Goal: Information Seeking & Learning: Learn about a topic

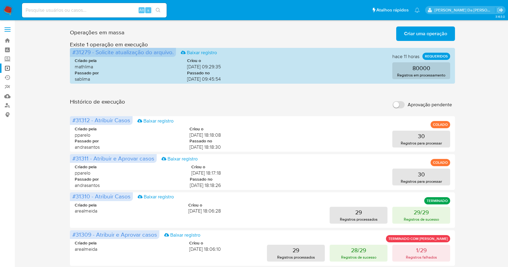
scroll to position [40, 0]
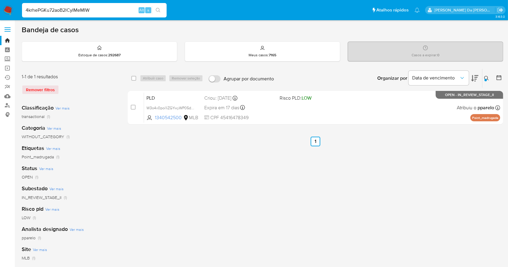
type input "4krhePGKu72aoB2lCyIMeMIW"
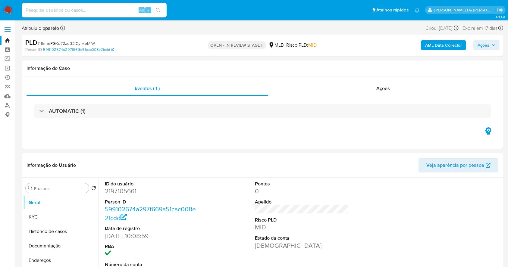
select select "10"
click at [57, 233] on button "Histórico de casos" at bounding box center [58, 232] width 71 height 14
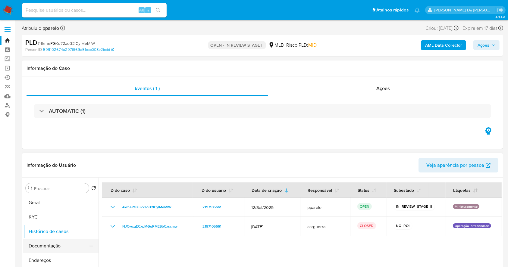
click at [46, 249] on button "Documentação" at bounding box center [58, 246] width 71 height 14
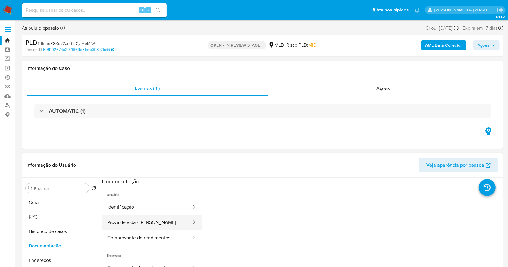
click at [139, 225] on button "Prova de vida / [PERSON_NAME]" at bounding box center [147, 222] width 90 height 15
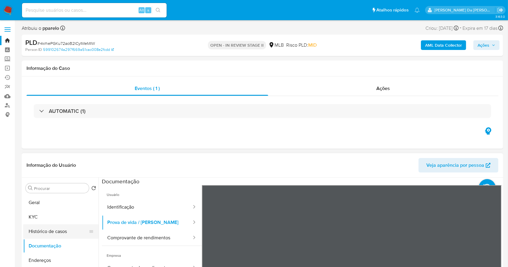
click at [54, 233] on button "Histórico de casos" at bounding box center [58, 232] width 71 height 14
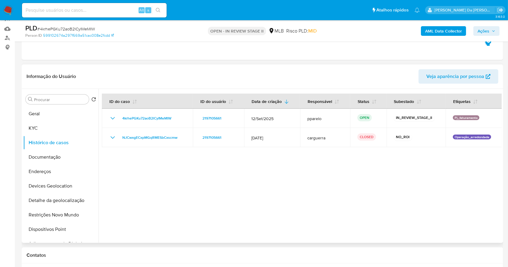
scroll to position [80, 0]
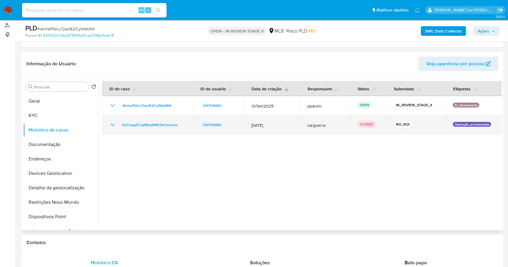
click at [112, 124] on icon "Mostrar/Ocultar" at bounding box center [112, 124] width 7 height 7
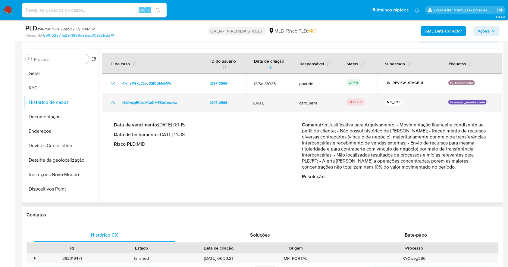
scroll to position [121, 0]
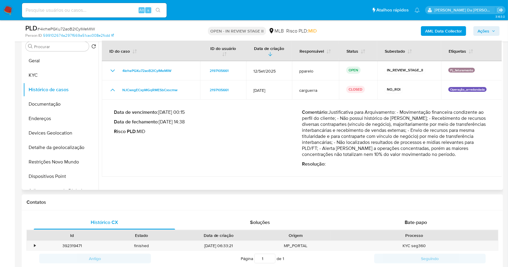
click at [341, 113] on p "Comentário : Justificativa para Arquivamento: - Movimentação financeira condize…" at bounding box center [396, 133] width 188 height 48
drag, startPoint x: 341, startPoint y: 113, endPoint x: 386, endPoint y: 113, distance: 44.9
click at [386, 113] on p "Comentário : Justificativa para Arquivamento: - Movimentação financeira condize…" at bounding box center [396, 133] width 188 height 48
click at [317, 118] on p "Comentário : Justificativa para Arquivamento: - Movimentação financeira condize…" at bounding box center [396, 133] width 188 height 48
drag, startPoint x: 317, startPoint y: 118, endPoint x: 389, endPoint y: 130, distance: 72.6
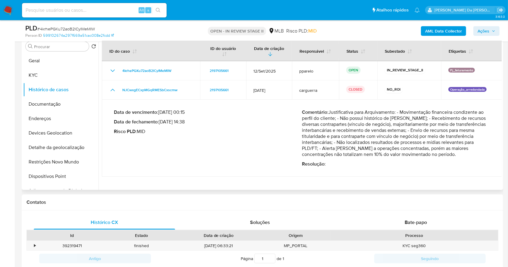
click at [389, 130] on p "Comentário : Justificativa para Arquivamento: - Movimentação financeira condize…" at bounding box center [396, 133] width 188 height 48
click at [409, 120] on p "Comentário : Justificativa para Arquivamento: - Movimentação financeira condize…" at bounding box center [396, 133] width 188 height 48
click at [318, 133] on p "Comentário : Justificativa para Arquivamento: - Movimentação financeira condize…" at bounding box center [396, 133] width 188 height 48
drag, startPoint x: 318, startPoint y: 133, endPoint x: 323, endPoint y: 159, distance: 27.4
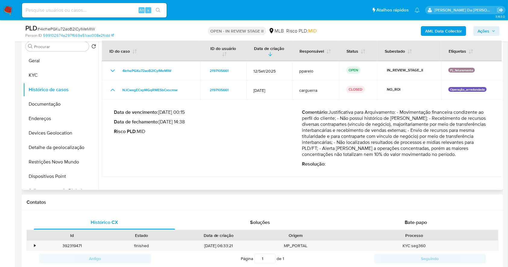
click at [323, 159] on div "Comentário : Justificativa para Arquivamento: - Movimentação financeira condize…" at bounding box center [396, 138] width 188 height 58
drag, startPoint x: 164, startPoint y: 124, endPoint x: 182, endPoint y: 124, distance: 18.4
click at [182, 124] on p "Data de fechamento : 21/07/2025 14:38" at bounding box center [208, 122] width 188 height 6
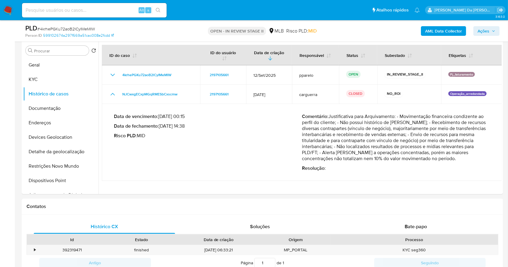
scroll to position [11, 0]
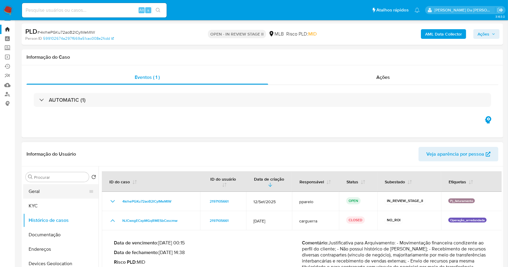
click at [67, 193] on button "Geral" at bounding box center [58, 191] width 71 height 14
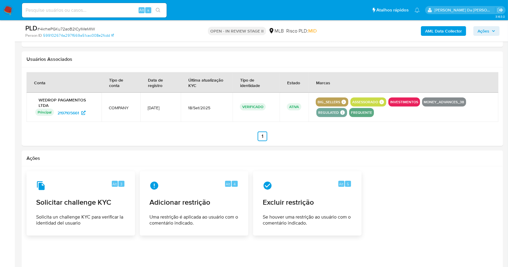
scroll to position [36, 0]
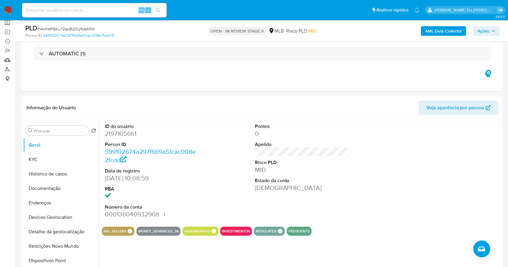
click at [130, 9] on input at bounding box center [94, 10] width 145 height 8
paste input "9t2xVmT666g9eESVhwZUELri"
type input "9t2xVmT666g9eESVhwZUELri"
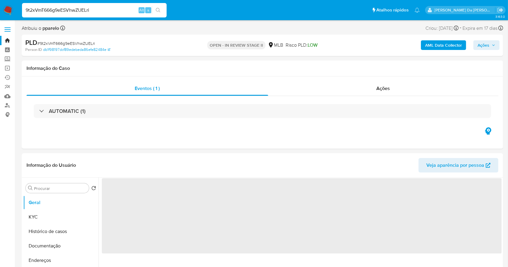
select select "10"
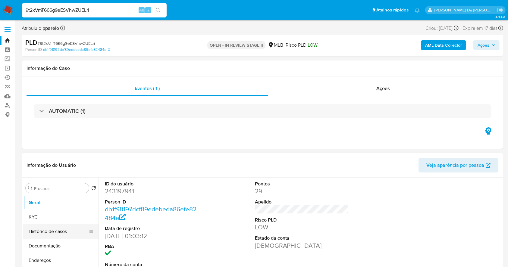
click at [60, 228] on button "Histórico de casos" at bounding box center [58, 232] width 71 height 14
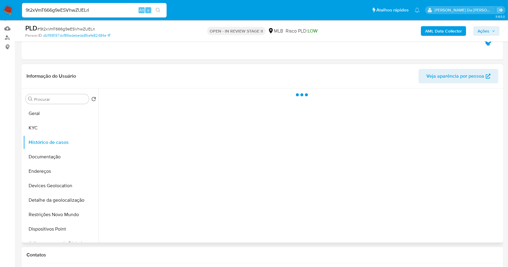
scroll to position [80, 0]
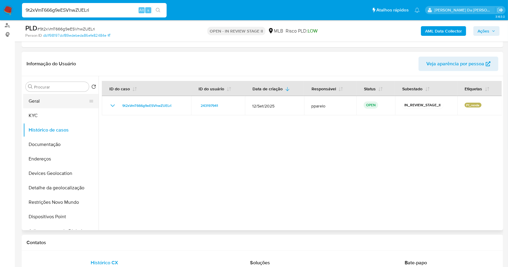
click at [41, 100] on button "Geral" at bounding box center [58, 101] width 71 height 14
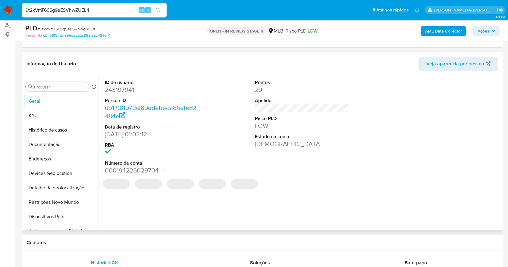
click at [111, 134] on dd "[DATE] 01:03:12" at bounding box center [152, 134] width 94 height 8
drag, startPoint x: 111, startPoint y: 134, endPoint x: 127, endPoint y: 137, distance: 16.6
click at [130, 137] on dd "[DATE] 01:03:12" at bounding box center [152, 134] width 94 height 8
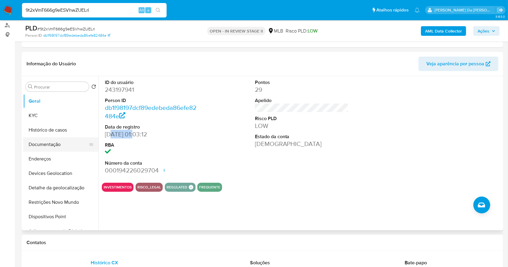
click at [63, 148] on button "Documentação" at bounding box center [58, 144] width 71 height 14
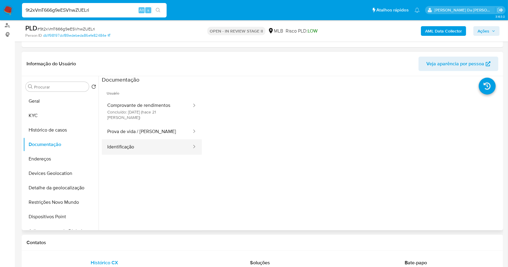
click at [139, 140] on button "Identificação" at bounding box center [147, 147] width 90 height 15
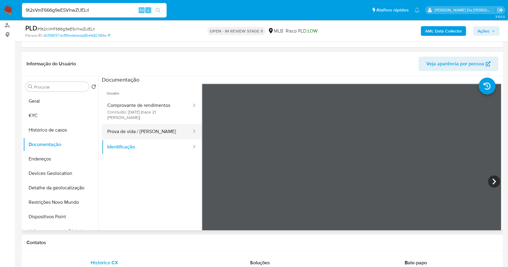
click at [142, 128] on button "Prova de vida / [PERSON_NAME]" at bounding box center [147, 131] width 90 height 15
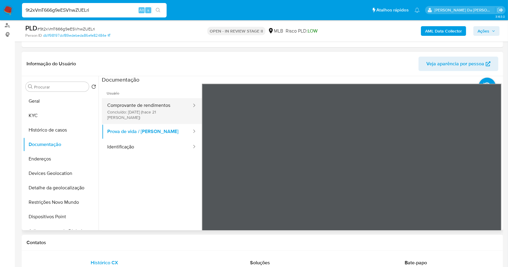
click at [155, 102] on button "Comprovante de rendimentos Concluído: 18/09/2025 (hace 21 días)" at bounding box center [147, 111] width 90 height 26
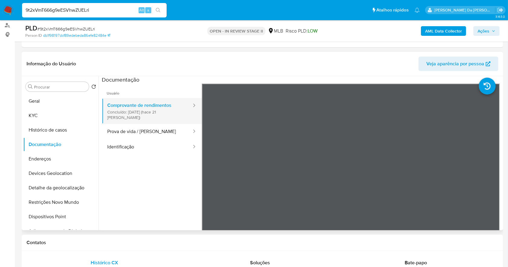
click at [162, 106] on button "Comprovante de rendimentos Concluído: 18/09/2025 (hace 21 días)" at bounding box center [147, 111] width 90 height 26
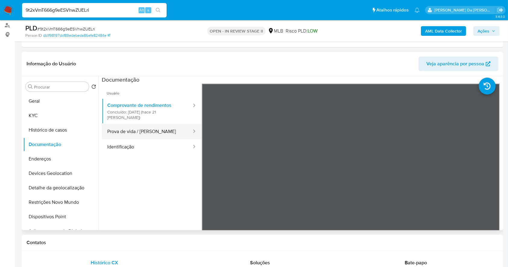
click at [159, 126] on button "Prova de vida / [PERSON_NAME]" at bounding box center [147, 131] width 90 height 15
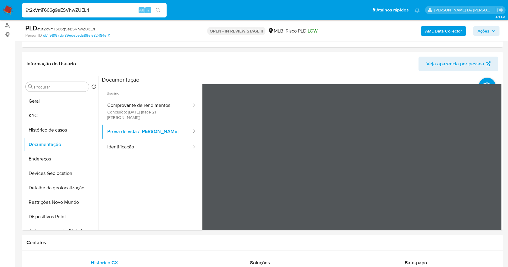
click at [131, 11] on input "9t2xVmT666g9eESVhwZUELri" at bounding box center [94, 10] width 145 height 8
paste input "x5lr7H1MfJPWV6f6jzWHVcby"
type input "x5lr7H1MfJPWV6f6jzWHVcby"
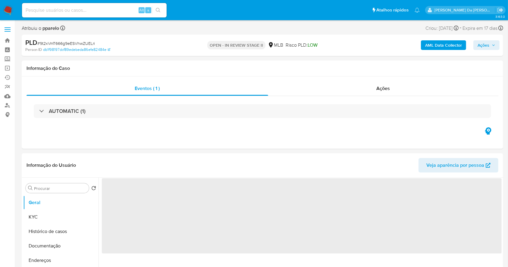
select select "10"
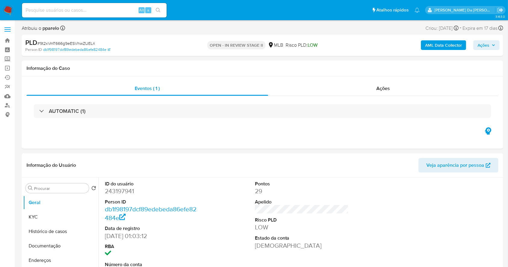
click at [108, 13] on input at bounding box center [94, 10] width 145 height 8
paste input "x5lr7H1MfJPWV6f6jzWHVcby"
type input "x5lr7H1MfJPWV6f6jzWHVcby"
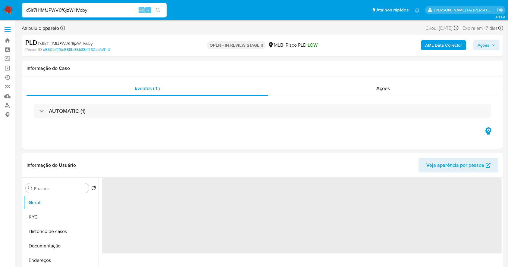
select select "10"
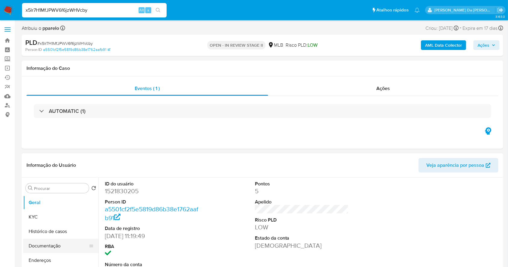
click at [62, 243] on button "Documentação" at bounding box center [58, 246] width 71 height 14
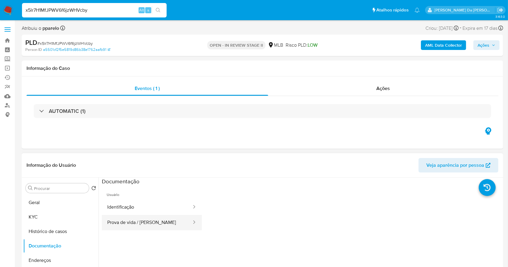
click at [151, 226] on button "Prova de vida / [PERSON_NAME]" at bounding box center [147, 222] width 90 height 15
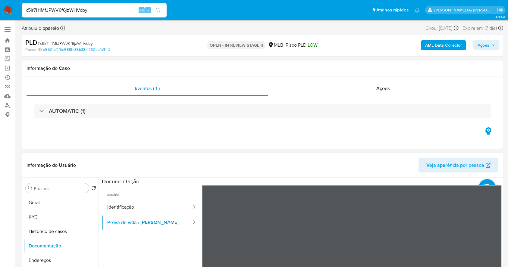
scroll to position [19, 0]
click at [144, 211] on button "Identificação" at bounding box center [147, 207] width 90 height 15
click at [161, 223] on button "Prova de vida / Selfie" at bounding box center [147, 222] width 90 height 15
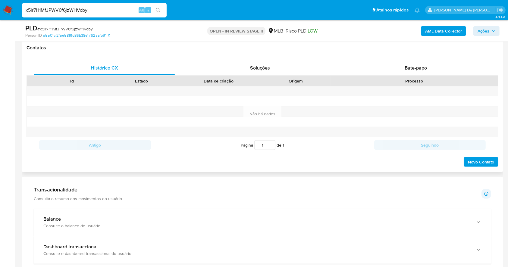
scroll to position [265, 0]
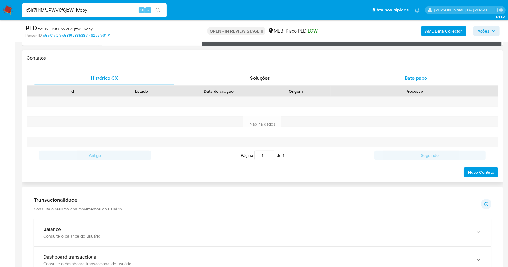
click at [420, 79] on span "Bate-papo" at bounding box center [416, 78] width 22 height 7
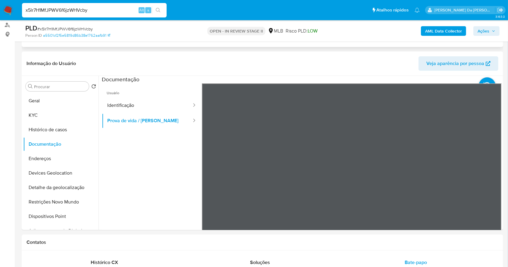
scroll to position [0, 0]
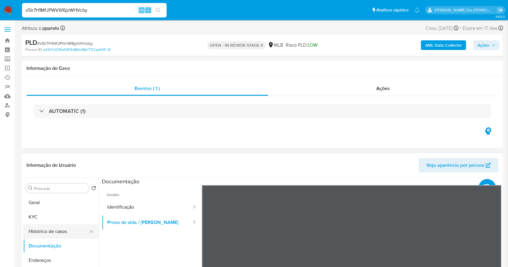
click at [57, 235] on button "Histórico de casos" at bounding box center [58, 232] width 71 height 14
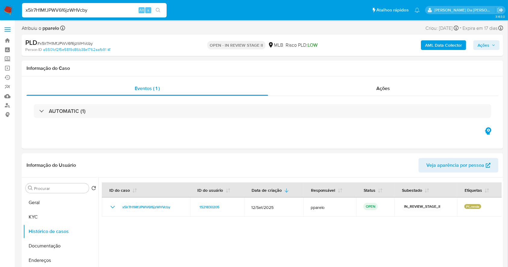
click at [91, 8] on input "x5lr7H1MfJPWV6f6jzWHVcby" at bounding box center [94, 10] width 145 height 8
paste input "Y4e4ho5QI646TlFEwpflAYoq"
type input "Y4e4ho5QI646TlFEwpflAYoq"
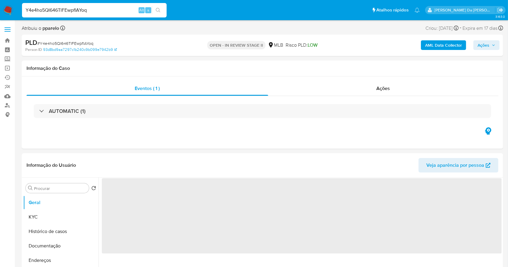
select select "10"
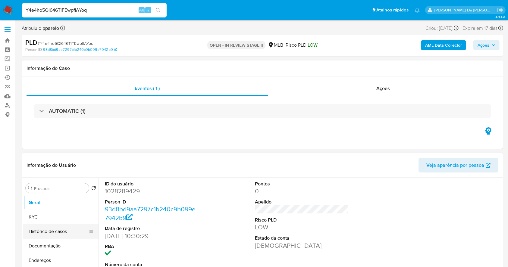
click at [55, 231] on button "Histórico de casos" at bounding box center [58, 232] width 71 height 14
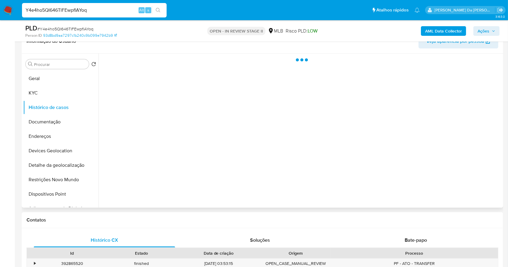
scroll to position [80, 0]
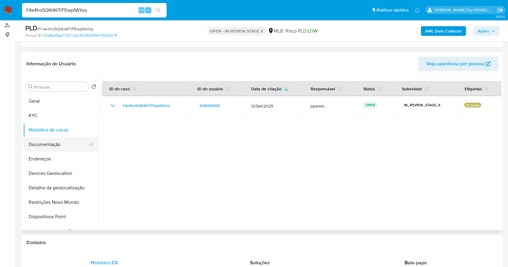
drag, startPoint x: 53, startPoint y: 142, endPoint x: 63, endPoint y: 142, distance: 10.2
click at [52, 142] on button "Documentação" at bounding box center [58, 144] width 71 height 14
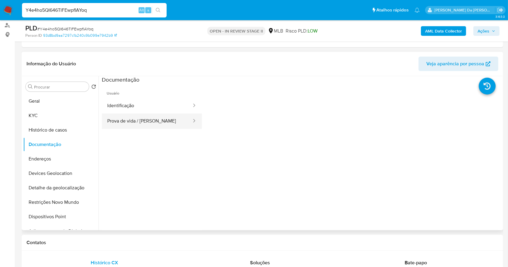
click at [152, 121] on button "Prova de vida / Selfie" at bounding box center [147, 121] width 90 height 15
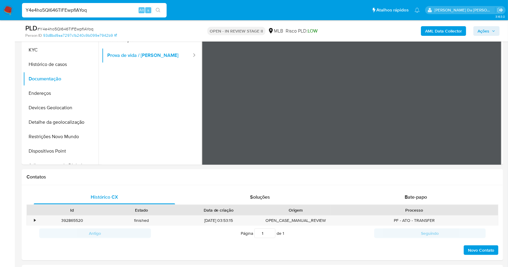
scroll to position [0, 0]
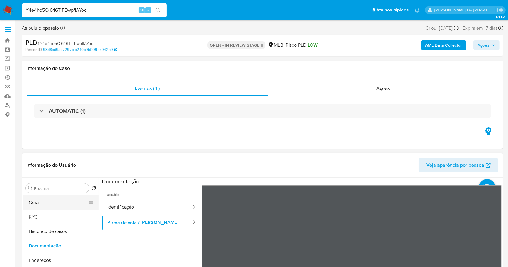
click at [63, 202] on button "Geral" at bounding box center [58, 203] width 71 height 14
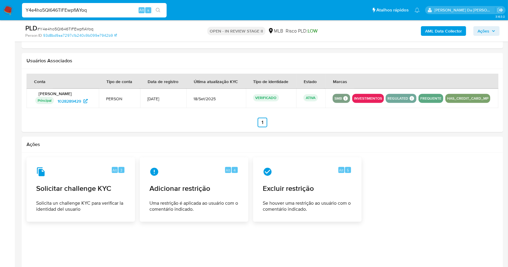
scroll to position [117, 0]
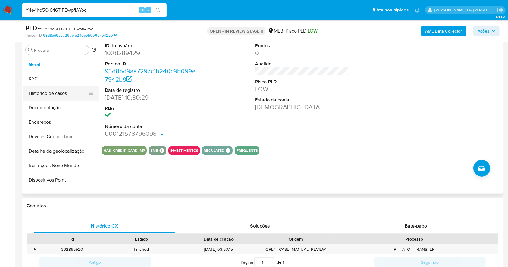
click at [52, 96] on button "Histórico de casos" at bounding box center [58, 93] width 71 height 14
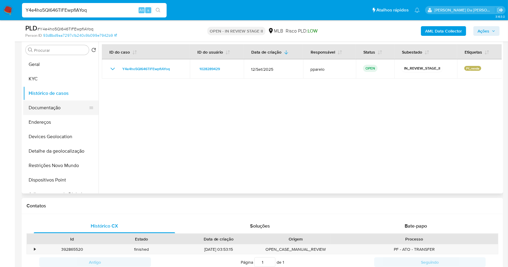
click at [51, 108] on button "Documentação" at bounding box center [58, 108] width 71 height 14
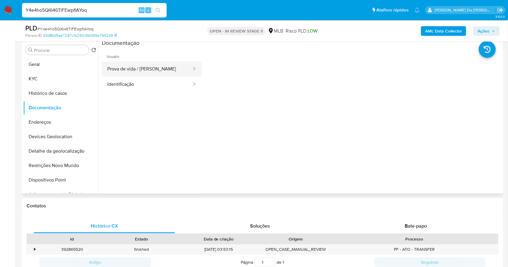
click at [159, 71] on button "Prova de vida / Selfie" at bounding box center [147, 68] width 90 height 15
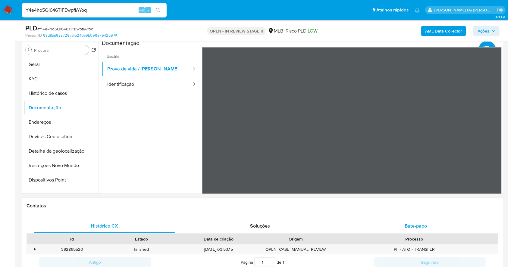
click at [409, 223] on span "Bate-papo" at bounding box center [416, 226] width 22 height 7
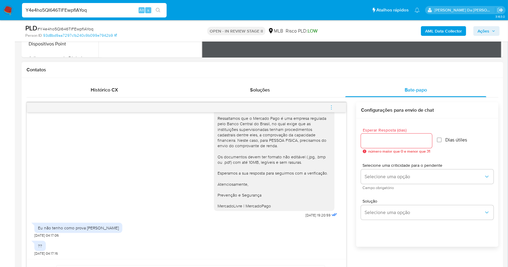
scroll to position [305, 0]
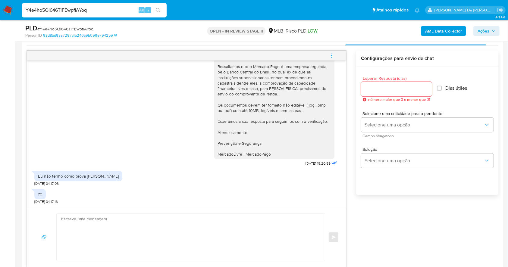
click at [51, 180] on div "Eu não tenho como prova essa renda" at bounding box center [78, 176] width 88 height 10
drag, startPoint x: 51, startPoint y: 180, endPoint x: 110, endPoint y: 178, distance: 59.1
click at [110, 178] on div "Eu não tenho como prova essa renda" at bounding box center [78, 176] width 88 height 10
click at [41, 178] on div "Eu não tenho como prova essa renda" at bounding box center [78, 176] width 81 height 5
drag, startPoint x: 41, startPoint y: 178, endPoint x: 118, endPoint y: 174, distance: 77.6
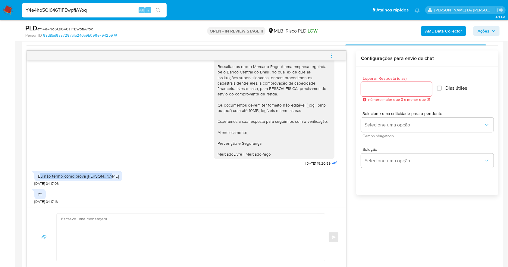
click at [118, 174] on div "Eu não tenho como prova essa renda 26/09/2025 04:17:06" at bounding box center [186, 177] width 304 height 18
click at [108, 5] on div "Y4e4ho5QI646TlFEwpflAYoq Alt s" at bounding box center [94, 10] width 145 height 14
click at [107, 12] on input "Y4e4ho5QI646TlFEwpflAYoq" at bounding box center [94, 10] width 145 height 8
paste input "0qyK8xuJrVkVYQS2Za5g9PP5"
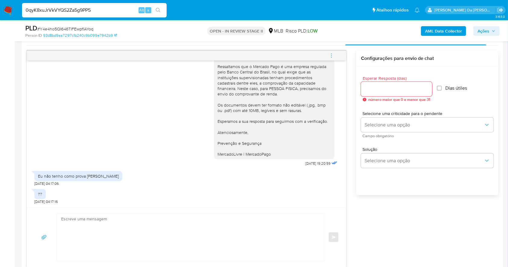
type input "0qyK8xuJrVkVYQS2Za5g9PP5"
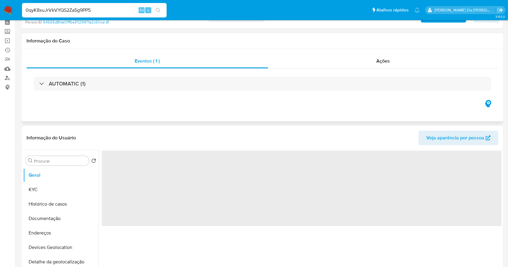
scroll to position [40, 0]
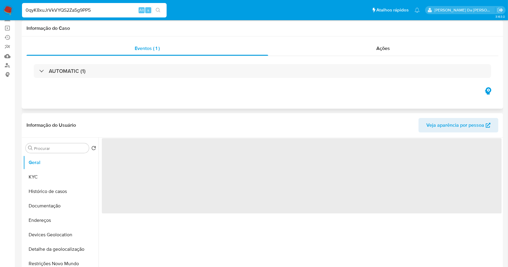
select select "10"
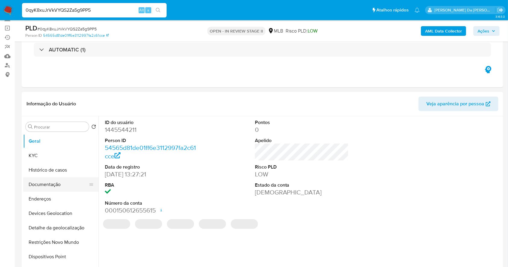
click at [52, 181] on button "Documentação" at bounding box center [58, 185] width 71 height 14
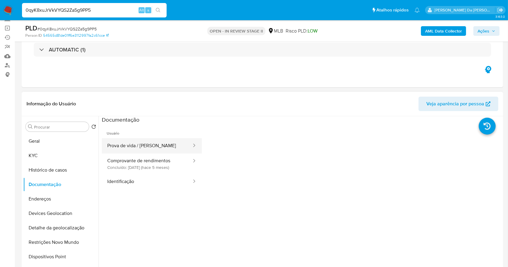
click at [133, 145] on button "Prova de vida / Selfie" at bounding box center [147, 145] width 90 height 15
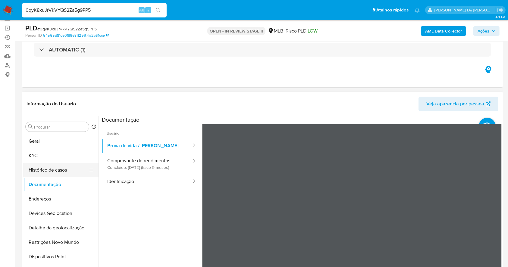
click at [49, 171] on button "Histórico de casos" at bounding box center [58, 170] width 71 height 14
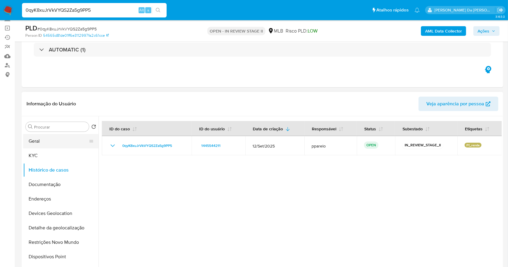
click at [44, 141] on button "Geral" at bounding box center [58, 141] width 71 height 14
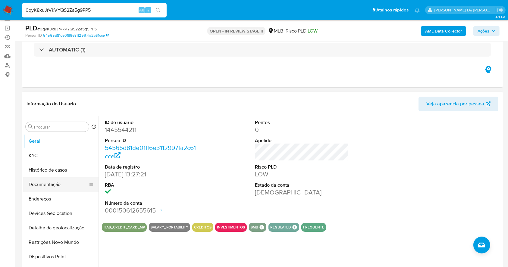
click at [51, 184] on button "Documentação" at bounding box center [58, 185] width 71 height 14
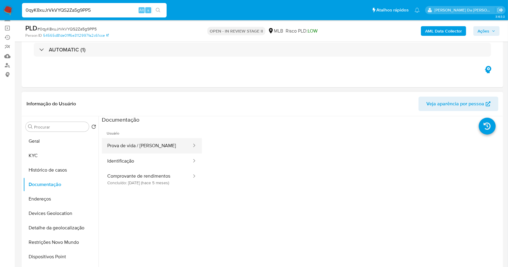
click at [147, 146] on button "Prova de vida / Selfie" at bounding box center [147, 145] width 90 height 15
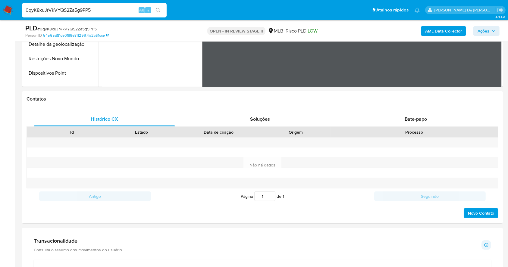
scroll to position [208, 0]
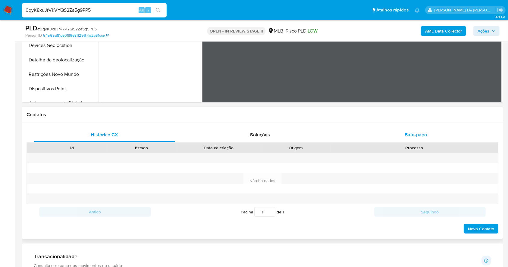
click at [412, 135] on span "Bate-papo" at bounding box center [416, 134] width 22 height 7
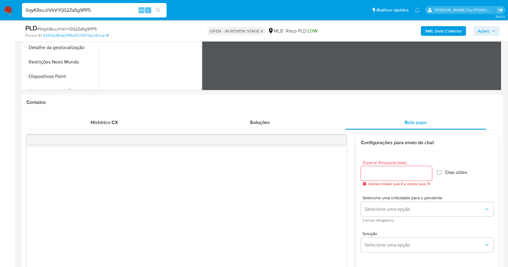
scroll to position [236, 0]
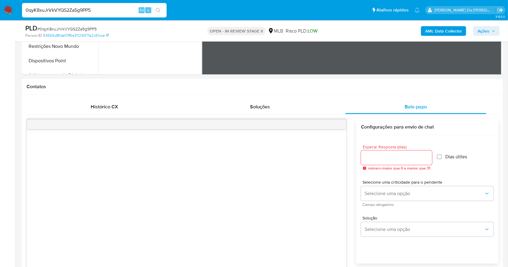
click at [110, 14] on input "0qyK8xuJrVkVYQS2Za5g9PP5" at bounding box center [94, 10] width 145 height 8
paste input "zRb3usYSblarfOd3Mse5w70c"
type input "zRb3usYSblarfOd3Mse5w70c"
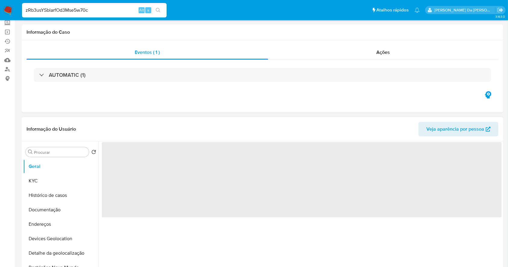
select select "10"
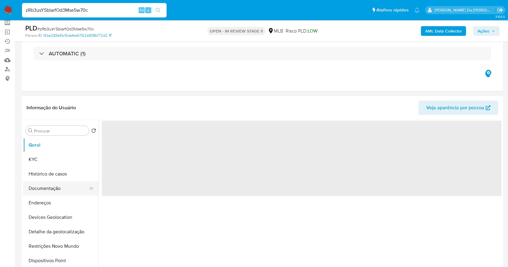
scroll to position [40, 0]
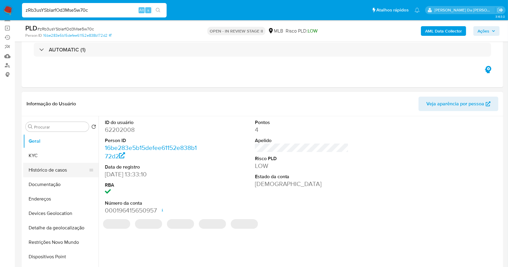
click at [51, 172] on button "Histórico de casos" at bounding box center [58, 170] width 71 height 14
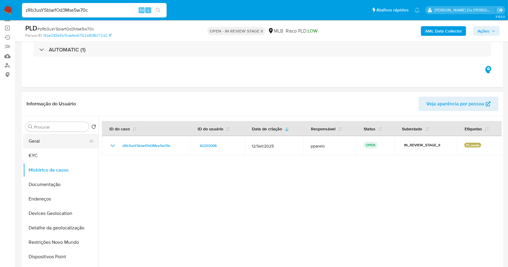
click at [40, 141] on button "Geral" at bounding box center [58, 141] width 71 height 14
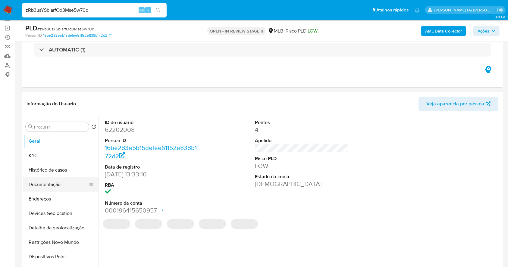
click at [55, 186] on button "Documentação" at bounding box center [58, 185] width 71 height 14
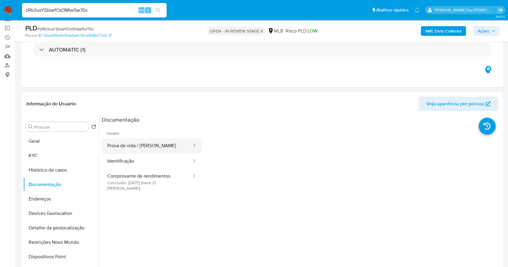
click at [130, 142] on button "Prova de vida / Selfie" at bounding box center [147, 145] width 90 height 15
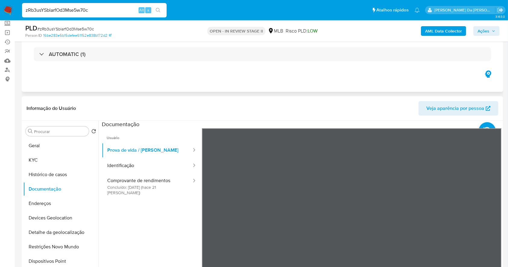
scroll to position [33, 0]
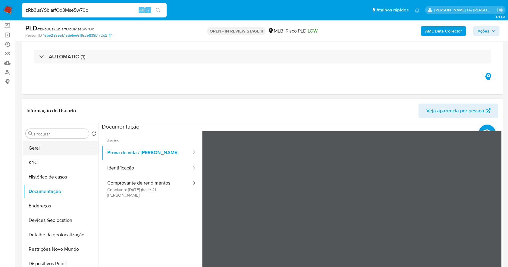
click at [54, 146] on button "Geral" at bounding box center [58, 148] width 71 height 14
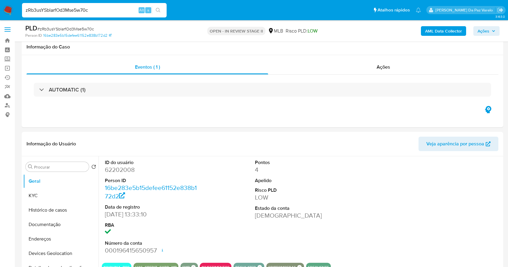
select select "10"
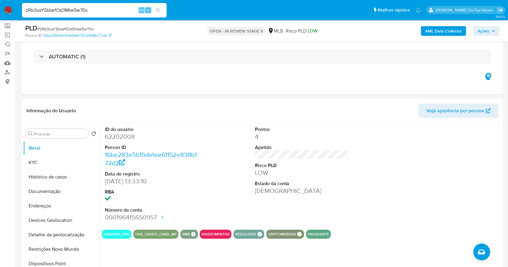
scroll to position [33, 0]
click at [98, 6] on div "zRb3usYSblarfOd3Mse5w70c Alt s" at bounding box center [94, 10] width 145 height 14
click at [94, 9] on input "zRb3usYSblarfOd3Mse5w70c" at bounding box center [94, 10] width 145 height 8
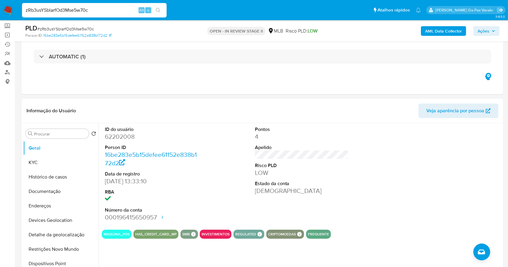
paste input "Jdwy66kbEO08Wjn79nRnBbIq"
type input "Jdwy66kbEO08Wjn79nRnBbIq"
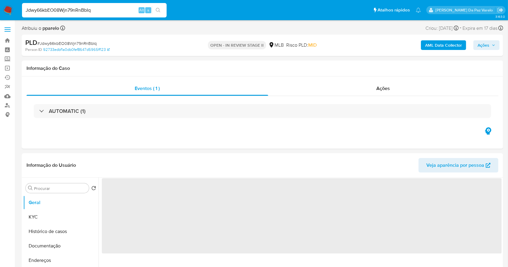
select select "10"
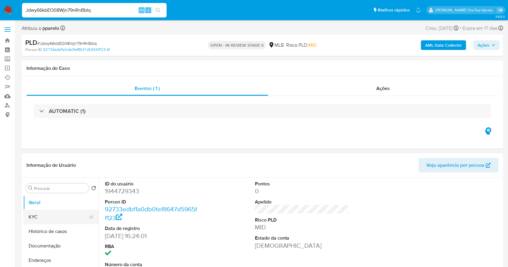
click at [57, 211] on button "KYC" at bounding box center [58, 217] width 71 height 14
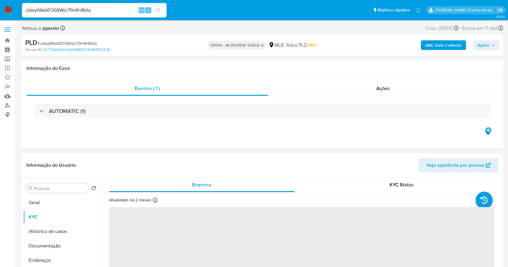
click at [155, 202] on icon at bounding box center [155, 200] width 5 height 5
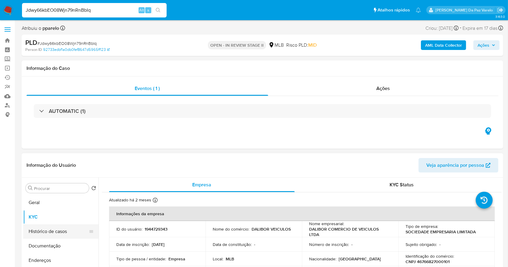
click at [68, 227] on button "Histórico de casos" at bounding box center [58, 232] width 71 height 14
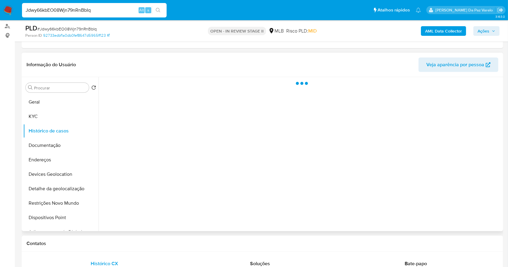
scroll to position [80, 0]
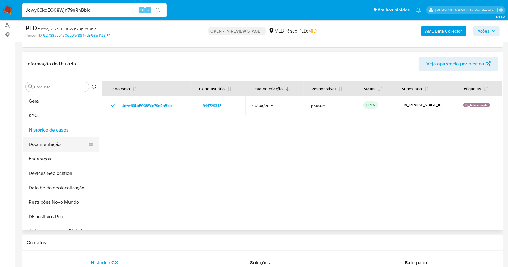
click at [51, 145] on button "Documentação" at bounding box center [58, 144] width 71 height 14
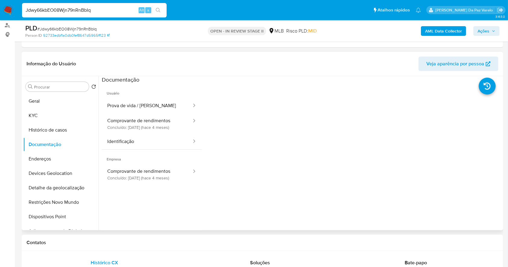
click at [145, 96] on span "Usuário" at bounding box center [152, 91] width 100 height 14
click at [141, 105] on button "Prova de vida / [PERSON_NAME]" at bounding box center [147, 105] width 90 height 15
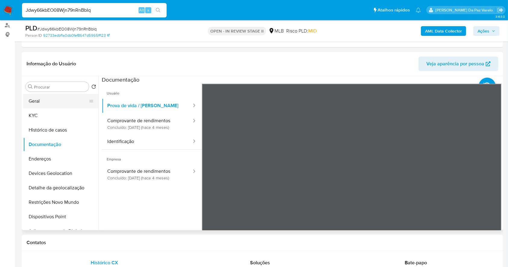
click at [37, 102] on button "Geral" at bounding box center [58, 101] width 71 height 14
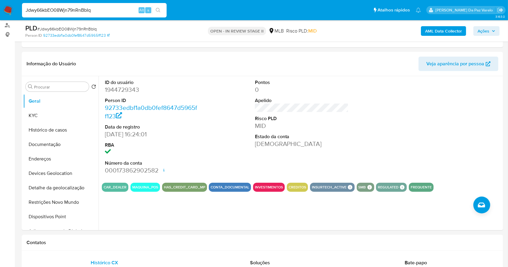
click at [96, 13] on input "Jdwy66kbEO08Wjn79nRnBbIq" at bounding box center [94, 10] width 145 height 8
paste input "bRc5bD8rHQNuGjylWU7sFe6v"
type input "bRc5bD8rHQNuGjylWU7sFe6v"
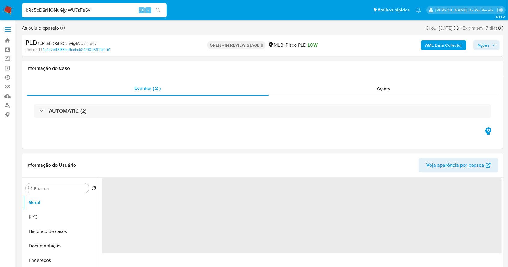
select select "10"
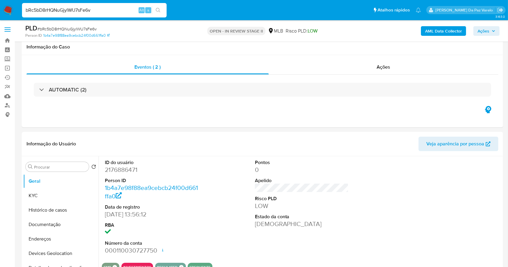
scroll to position [138, 0]
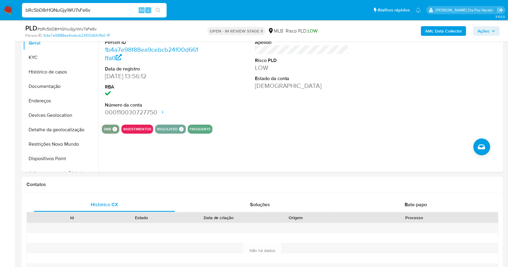
click at [96, 14] on div "bRc5bD8rHQNuGjylWU7sFe6v Alt s" at bounding box center [94, 10] width 145 height 14
click at [100, 7] on input "bRc5bD8rHQNuGjylWU7sFe6v" at bounding box center [94, 10] width 145 height 8
paste input "18QbAMOXXwd3XrUX5jOq97sW"
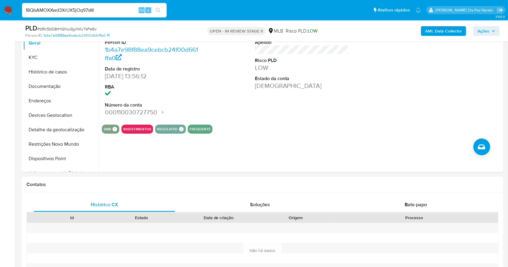
type input "18QbAMOXXwd3XrUX5jOq97sW"
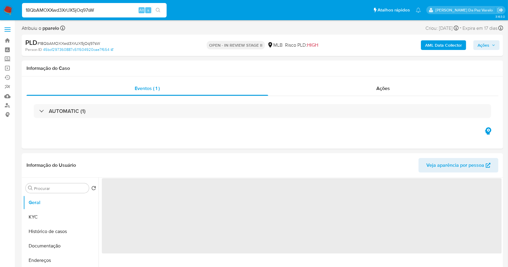
select select "10"
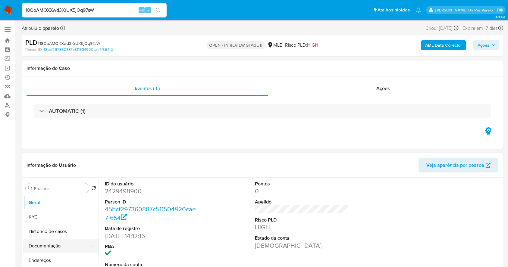
click at [45, 244] on button "Documentação" at bounding box center [58, 246] width 71 height 14
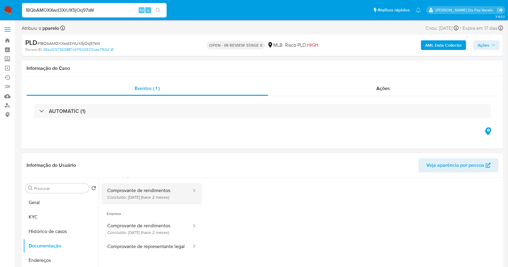
scroll to position [49, 0]
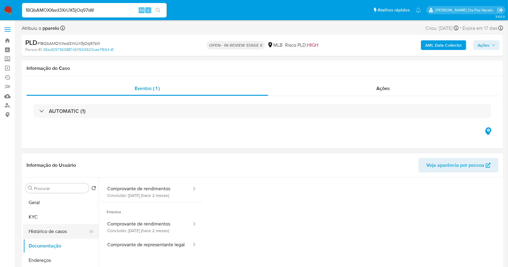
click at [43, 237] on button "Histórico de casos" at bounding box center [58, 232] width 71 height 14
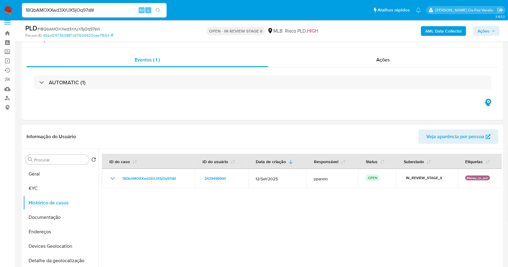
scroll to position [0, 0]
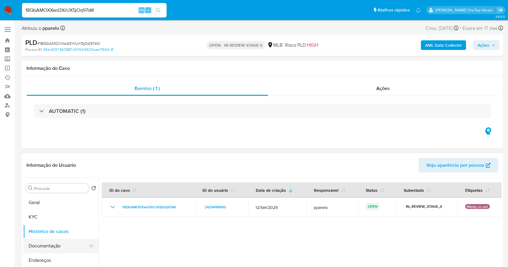
click at [52, 248] on button "Documentação" at bounding box center [58, 246] width 71 height 14
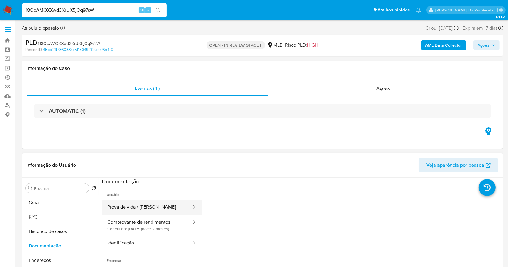
drag, startPoint x: 125, startPoint y: 209, endPoint x: 166, endPoint y: 204, distance: 41.6
click at [125, 209] on button "Prova de vida / [PERSON_NAME]" at bounding box center [147, 207] width 90 height 15
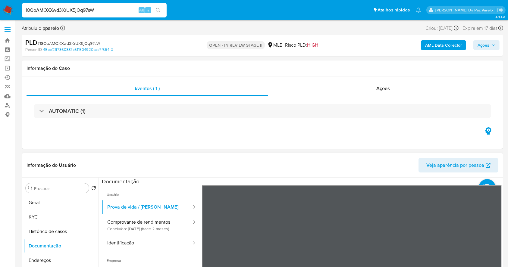
scroll to position [19, 0]
drag, startPoint x: 280, startPoint y: 214, endPoint x: 219, endPoint y: 140, distance: 95.7
click at [219, 140] on div "Eventos ( 1 ) Ações AUTOMATIC (1)" at bounding box center [263, 113] width 482 height 72
click at [68, 233] on button "Histórico de casos" at bounding box center [58, 232] width 71 height 14
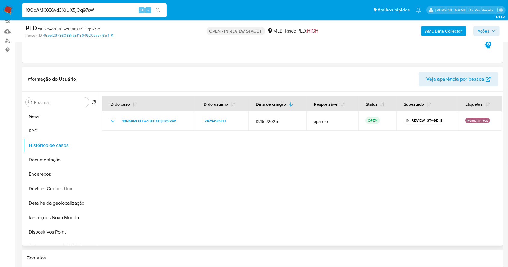
scroll to position [80, 0]
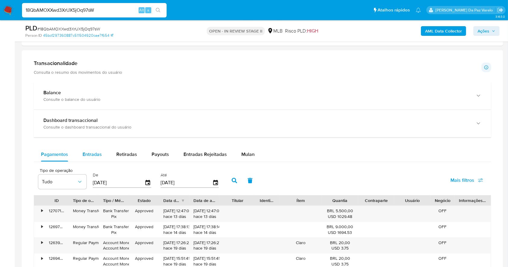
click at [93, 151] on span "Entradas" at bounding box center [92, 154] width 19 height 7
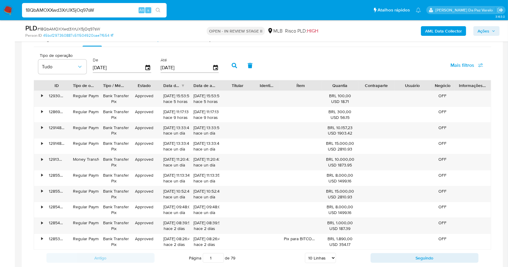
scroll to position [522, 0]
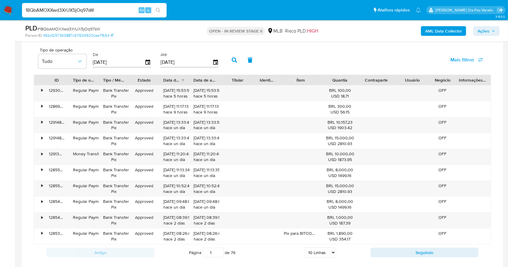
click at [319, 252] on select "5 Linhas 10 Linhas 20 Linhas 25 Linhas 50 Linhas 100 Linhas" at bounding box center [320, 253] width 31 height 10
select select "100"
click at [305, 248] on select "5 Linhas 10 Linhas 20 Linhas 25 Linhas 50 Linhas 100 Linhas" at bounding box center [320, 253] width 31 height 10
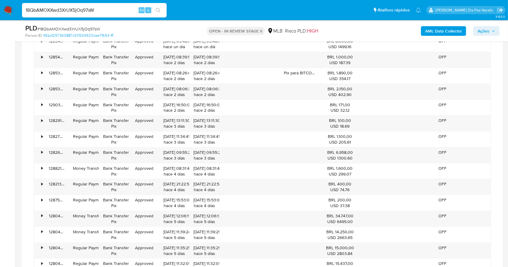
scroll to position [0, 0]
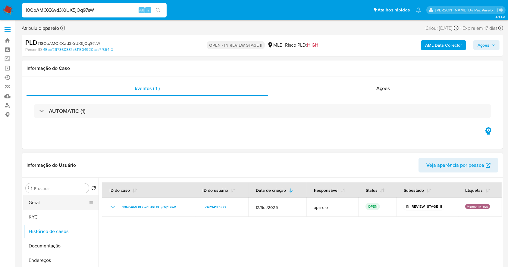
click at [48, 207] on button "Geral" at bounding box center [58, 203] width 71 height 14
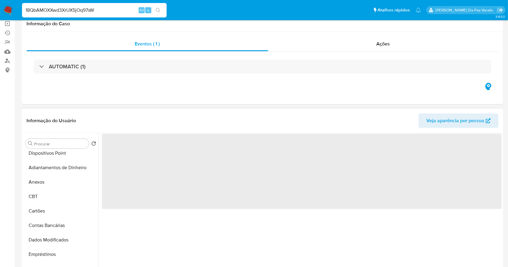
scroll to position [80, 0]
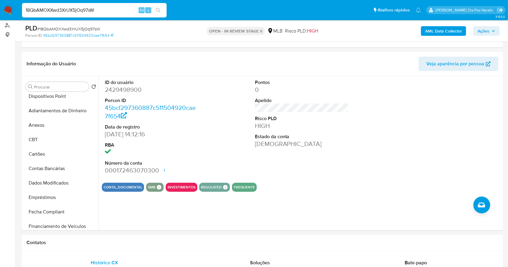
click at [91, 7] on input "18QbAMOXXwd3XrUX5jOq97sW" at bounding box center [94, 10] width 145 height 8
paste input "n8Nv4pAznQC5kGp7RgZaONem"
type input "n8Nv4pAznQC5kGp7RgZaONem"
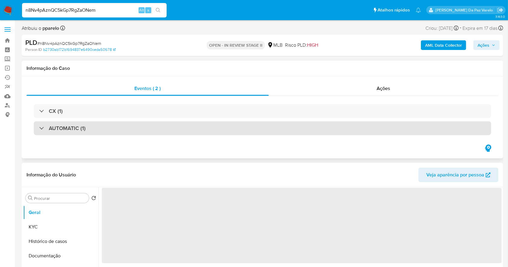
select select "10"
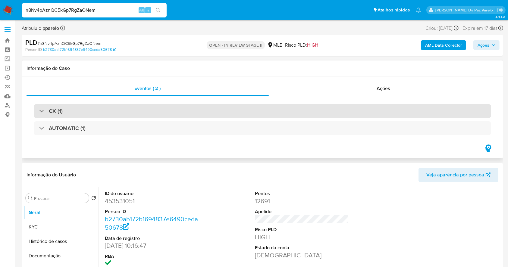
click at [75, 111] on div "CX (1)" at bounding box center [263, 111] width 458 height 14
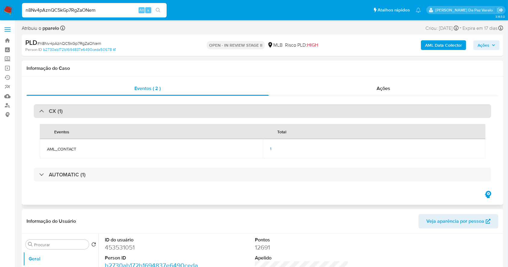
click at [75, 111] on div "CX (1)" at bounding box center [263, 111] width 458 height 14
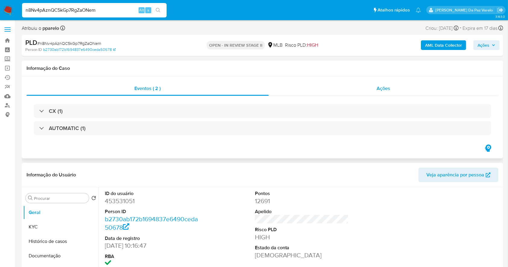
click at [381, 93] on div "Ações" at bounding box center [384, 88] width 230 height 14
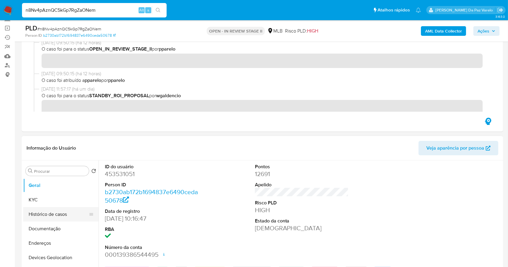
click at [61, 217] on button "Histórico de casos" at bounding box center [58, 214] width 71 height 14
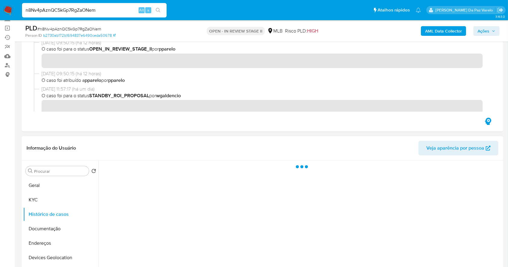
scroll to position [80, 0]
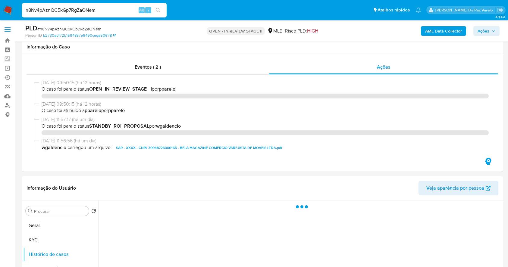
select select "10"
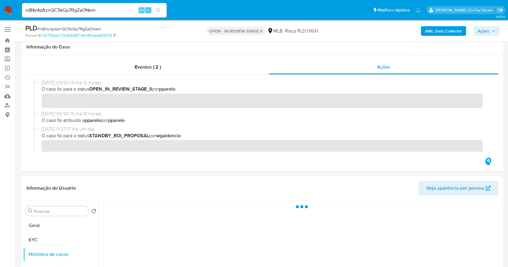
scroll to position [80, 0]
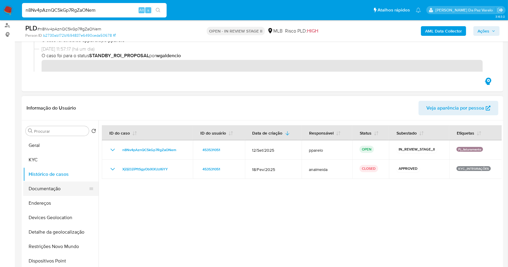
click at [55, 188] on button "Documentação" at bounding box center [58, 189] width 71 height 14
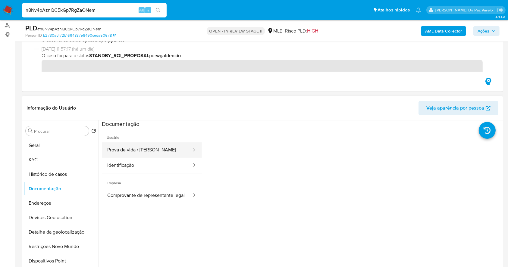
click at [153, 144] on button "Prova de vida / [PERSON_NAME]" at bounding box center [147, 150] width 90 height 15
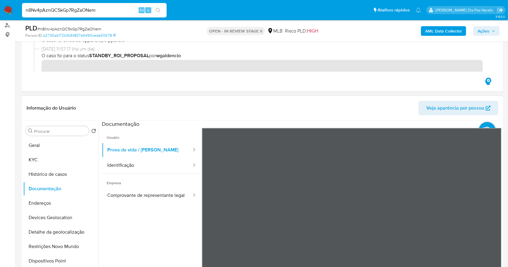
scroll to position [19, 0]
click at [54, 177] on button "Histórico de casos" at bounding box center [58, 174] width 71 height 14
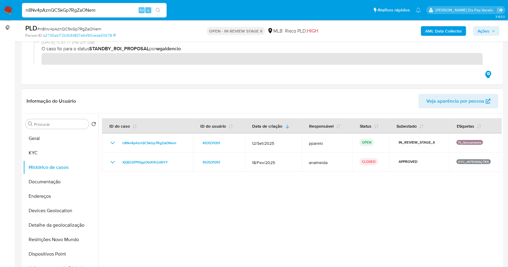
scroll to position [161, 0]
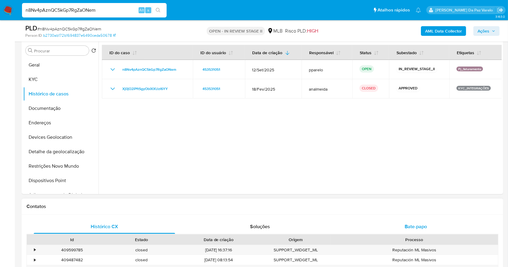
click at [427, 231] on div "Bate-papo" at bounding box center [415, 227] width 141 height 14
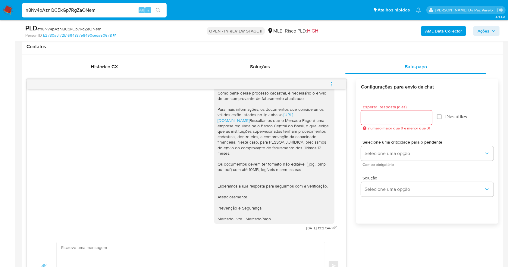
scroll to position [321, 0]
click at [82, 12] on input "n8Nv4pAznQC5kGp7RgZaONem" at bounding box center [94, 10] width 145 height 8
paste input "e1FBRRTrlN6NEZ7JuS5W7p79"
type input "e1FBRRTrlN6NEZ7JuS5W7p79"
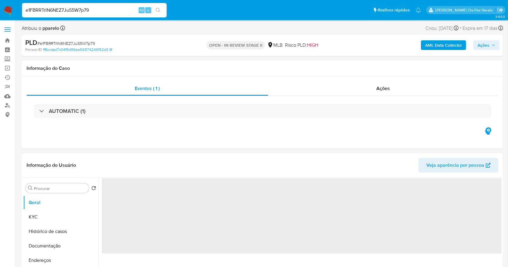
select select "10"
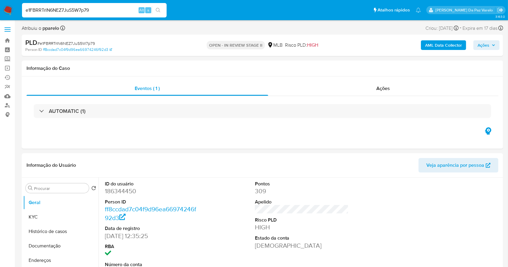
scroll to position [138, 0]
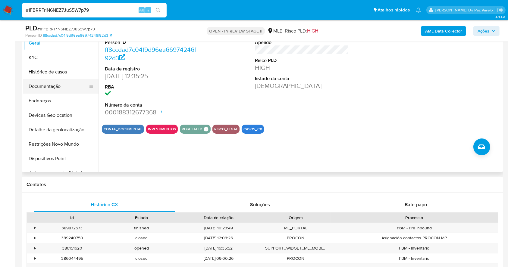
click at [47, 87] on button "Documentação" at bounding box center [58, 86] width 71 height 14
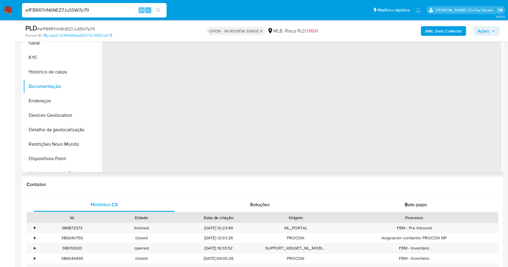
scroll to position [98, 0]
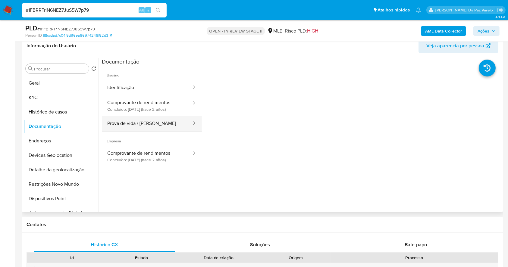
click at [146, 126] on button "Prova de vida / Selfie" at bounding box center [147, 123] width 90 height 15
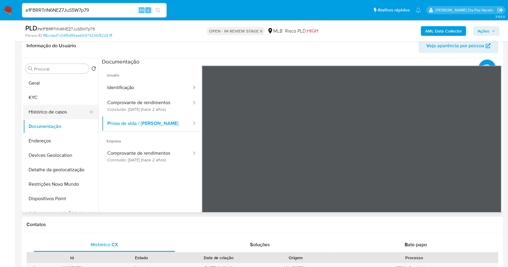
click at [52, 109] on button "Histórico de casos" at bounding box center [58, 112] width 71 height 14
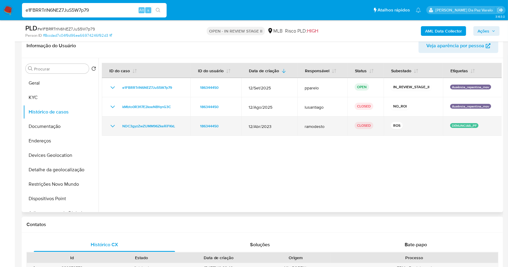
click at [111, 127] on icon "Mostrar/Ocultar" at bounding box center [112, 126] width 7 height 7
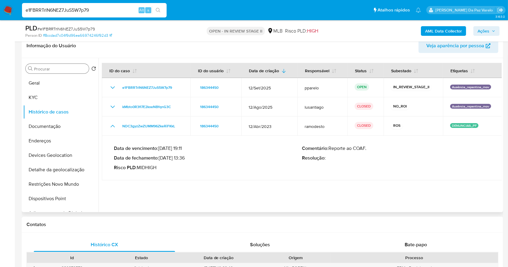
click at [65, 68] on input "Procurar" at bounding box center [60, 68] width 52 height 5
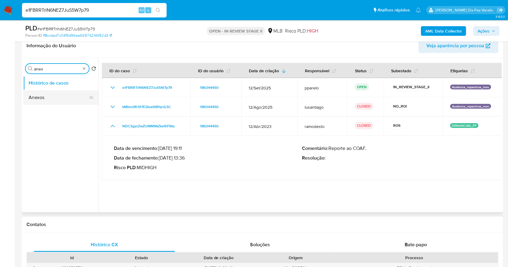
type input "anex"
click at [52, 100] on button "Anexos" at bounding box center [58, 97] width 71 height 14
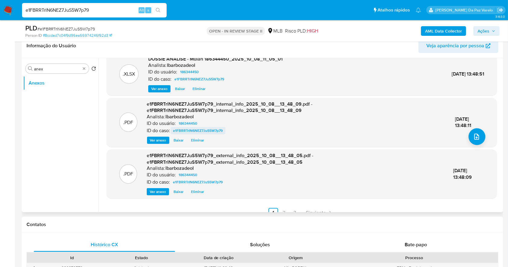
scroll to position [64, 0]
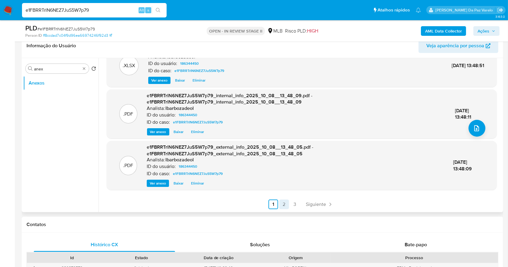
click at [285, 203] on link "2" at bounding box center [284, 205] width 10 height 10
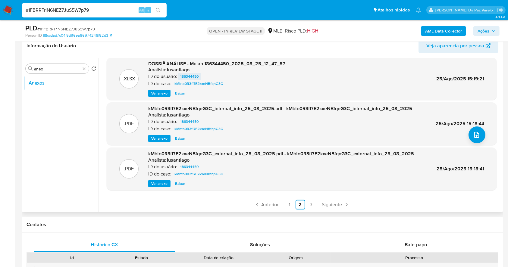
scroll to position [57, 0]
click at [310, 203] on link "3" at bounding box center [312, 205] width 10 height 10
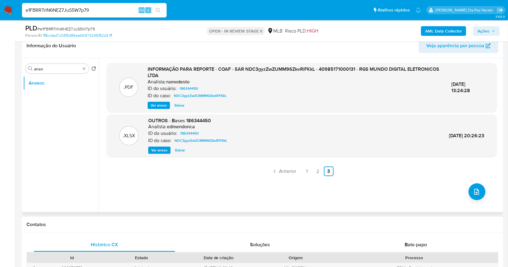
click at [166, 103] on button "Ver anexo" at bounding box center [159, 105] width 22 height 7
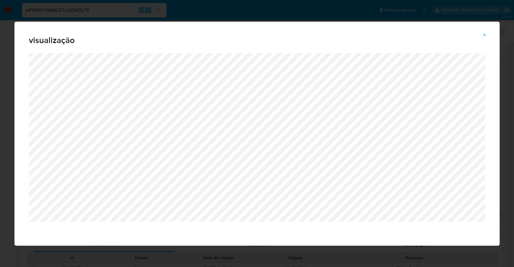
click at [486, 34] on icon "Attachment preview" at bounding box center [485, 35] width 5 height 5
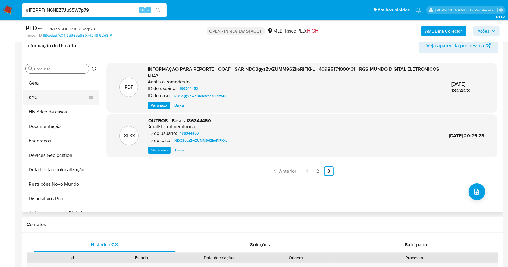
click at [51, 93] on button "KYC" at bounding box center [58, 97] width 71 height 14
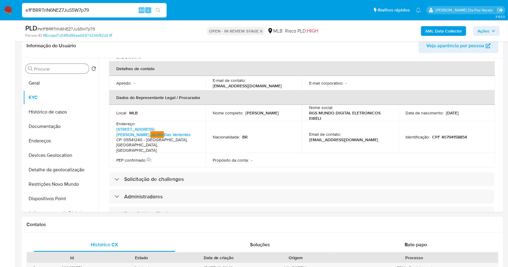
scroll to position [369, 0]
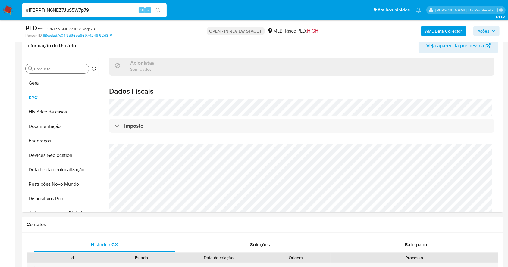
click at [54, 69] on input "Procurar" at bounding box center [60, 68] width 52 height 5
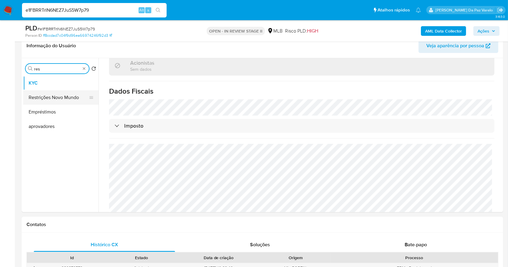
type input "res"
click at [56, 100] on button "Restrições Novo Mundo" at bounding box center [58, 97] width 71 height 14
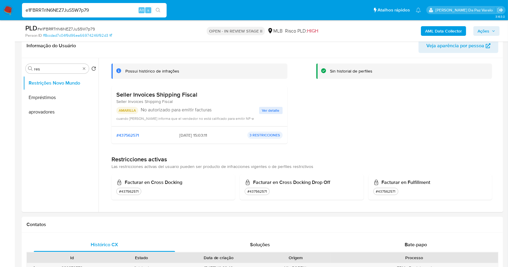
scroll to position [0, 0]
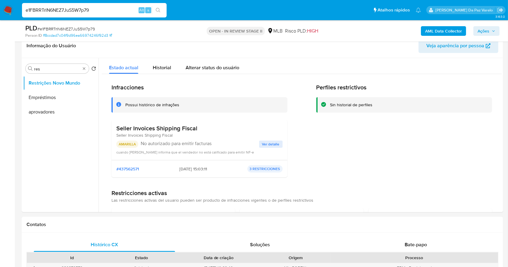
click at [122, 131] on h3 "Seller Invoices Shipping Fiscal" at bounding box center [156, 129] width 81 height 8
drag, startPoint x: 122, startPoint y: 131, endPoint x: 195, endPoint y: 131, distance: 72.6
click at [195, 131] on h3 "Seller Invoices Shipping Fiscal" at bounding box center [156, 129] width 81 height 8
drag, startPoint x: 142, startPoint y: 141, endPoint x: 160, endPoint y: 142, distance: 17.8
click at [160, 142] on p "No autorizado para emitir facturas" at bounding box center [200, 144] width 118 height 6
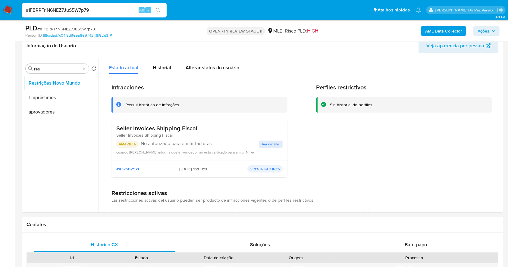
click at [125, 129] on h3 "Seller Invoices Shipping Fiscal" at bounding box center [156, 129] width 81 height 8
drag, startPoint x: 125, startPoint y: 129, endPoint x: 195, endPoint y: 130, distance: 69.9
click at [195, 130] on h3 "Seller Invoices Shipping Fiscal" at bounding box center [156, 129] width 81 height 8
click at [274, 141] on span "Ver detalle" at bounding box center [270, 144] width 17 height 6
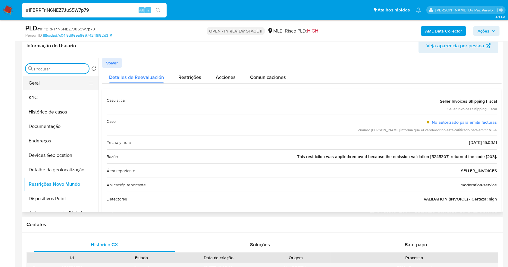
drag, startPoint x: 84, startPoint y: 69, endPoint x: 67, endPoint y: 82, distance: 21.4
click at [55, 99] on button "KYC" at bounding box center [58, 97] width 71 height 14
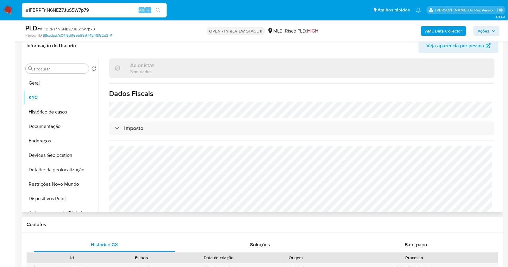
scroll to position [369, 0]
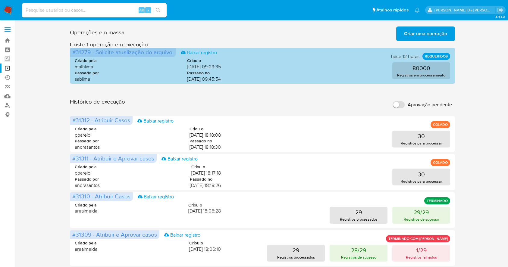
scroll to position [40, 0]
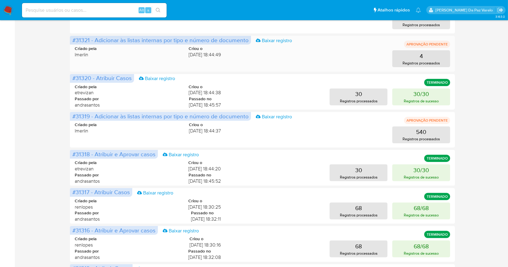
scroll to position [121, 0]
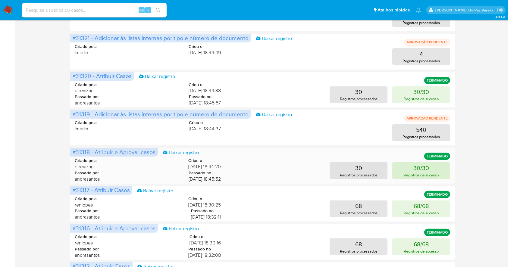
drag, startPoint x: 353, startPoint y: 172, endPoint x: 439, endPoint y: 167, distance: 86.0
click at [439, 167] on div "30 Registros processados 30/30 Registros de sucesso" at bounding box center [341, 170] width 220 height 17
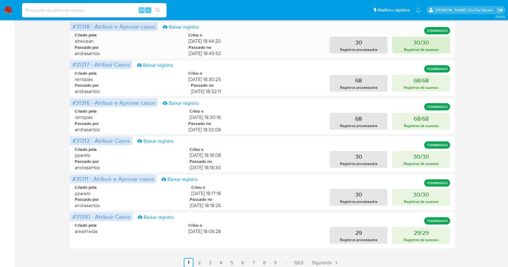
scroll to position [272, 0]
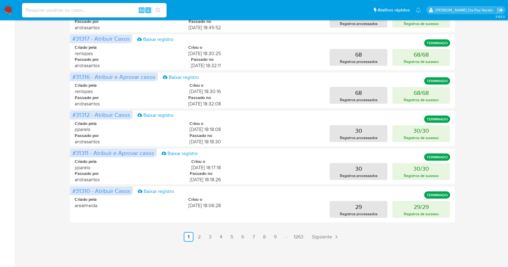
click at [2, 10] on nav "Pausado Ver notificaciones Alt s Atalhos rápidos Presiona las siguientes teclas…" at bounding box center [254, 10] width 508 height 20
click at [9, 13] on img at bounding box center [8, 10] width 10 height 10
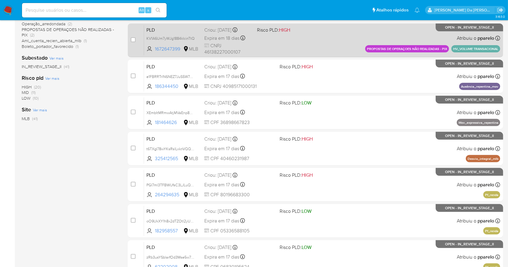
scroll to position [230, 0]
